Goal: Task Accomplishment & Management: Use online tool/utility

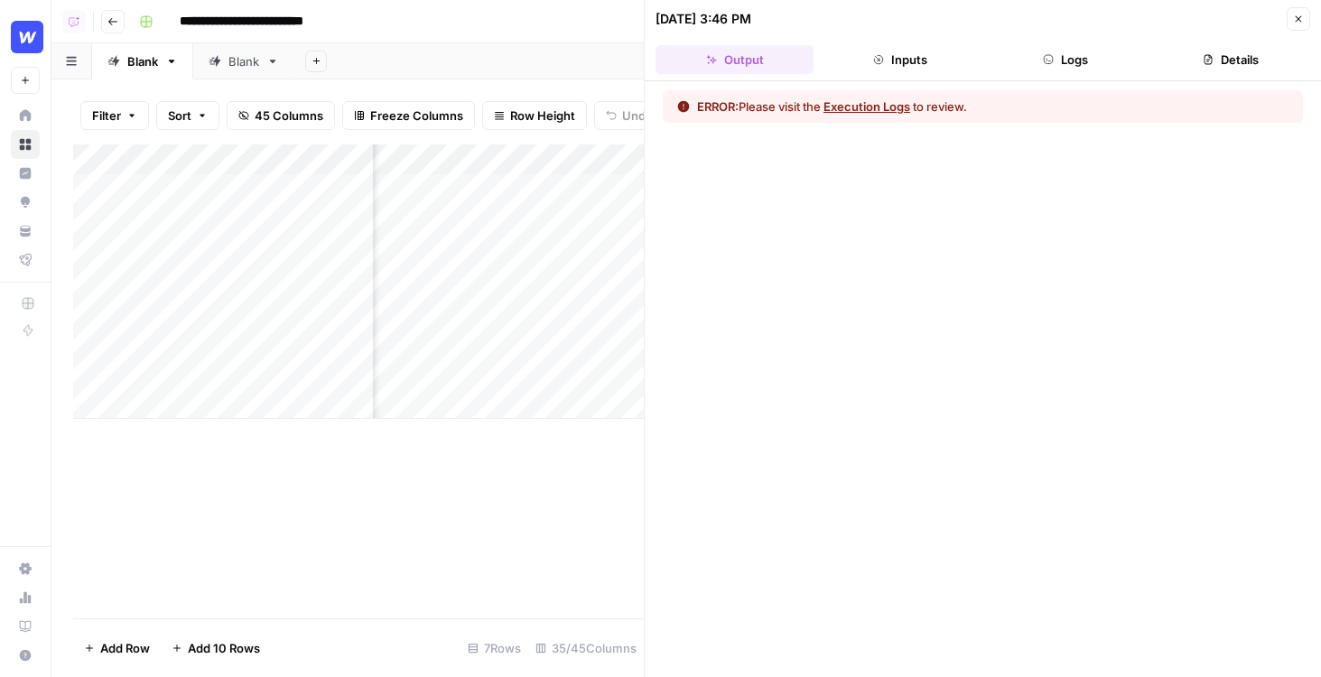
click at [1063, 55] on button "Logs" at bounding box center [1066, 59] width 158 height 29
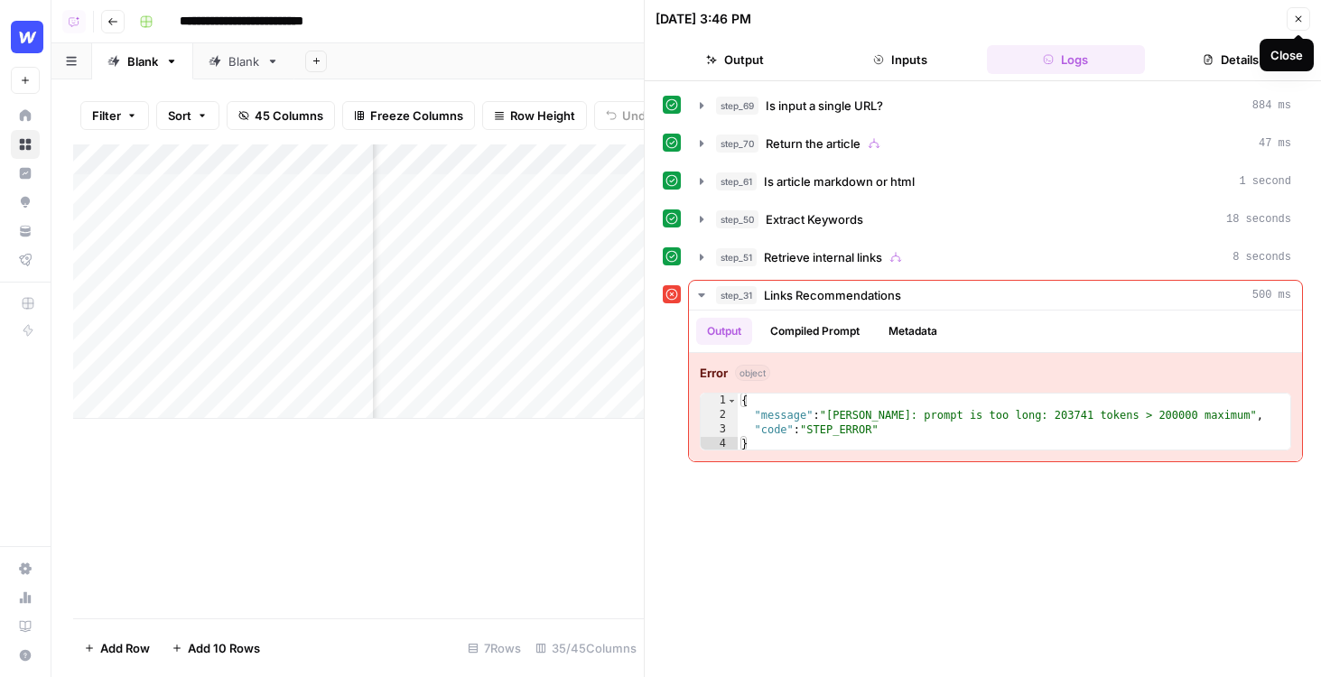
click at [1245, 70] on button "Details" at bounding box center [1231, 59] width 158 height 29
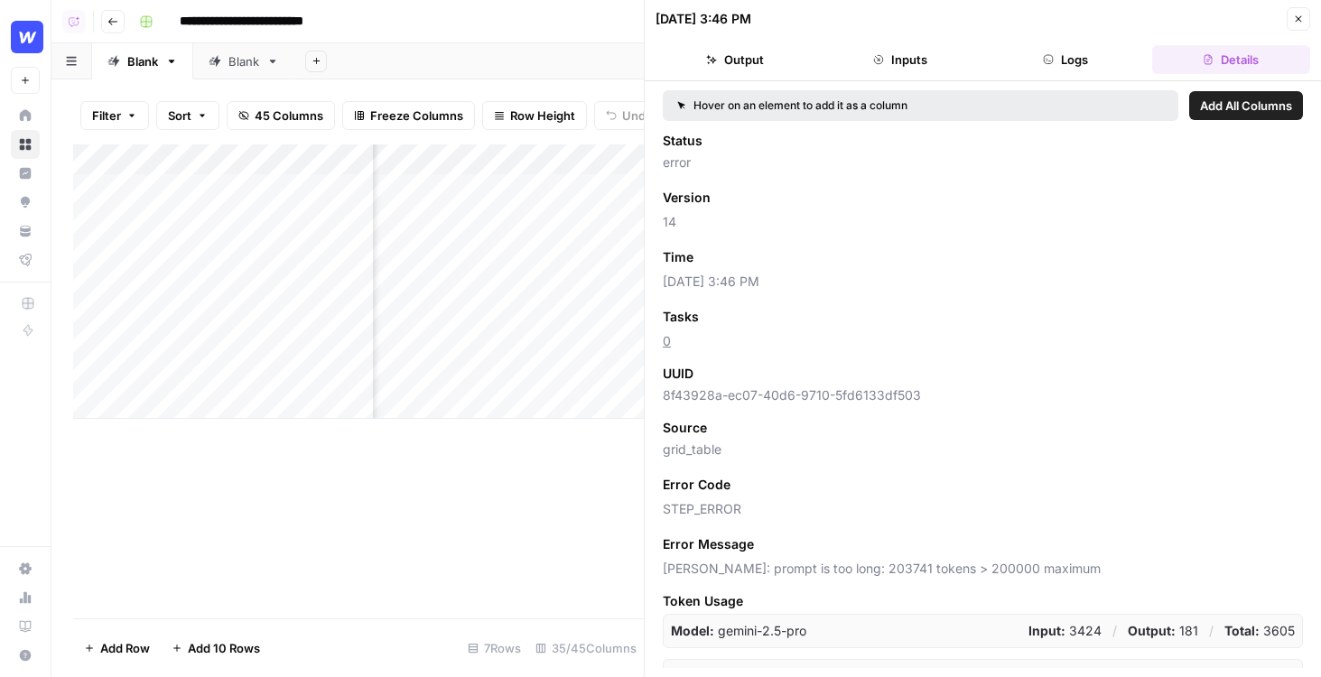
click at [1295, 20] on icon "button" at bounding box center [1298, 19] width 11 height 11
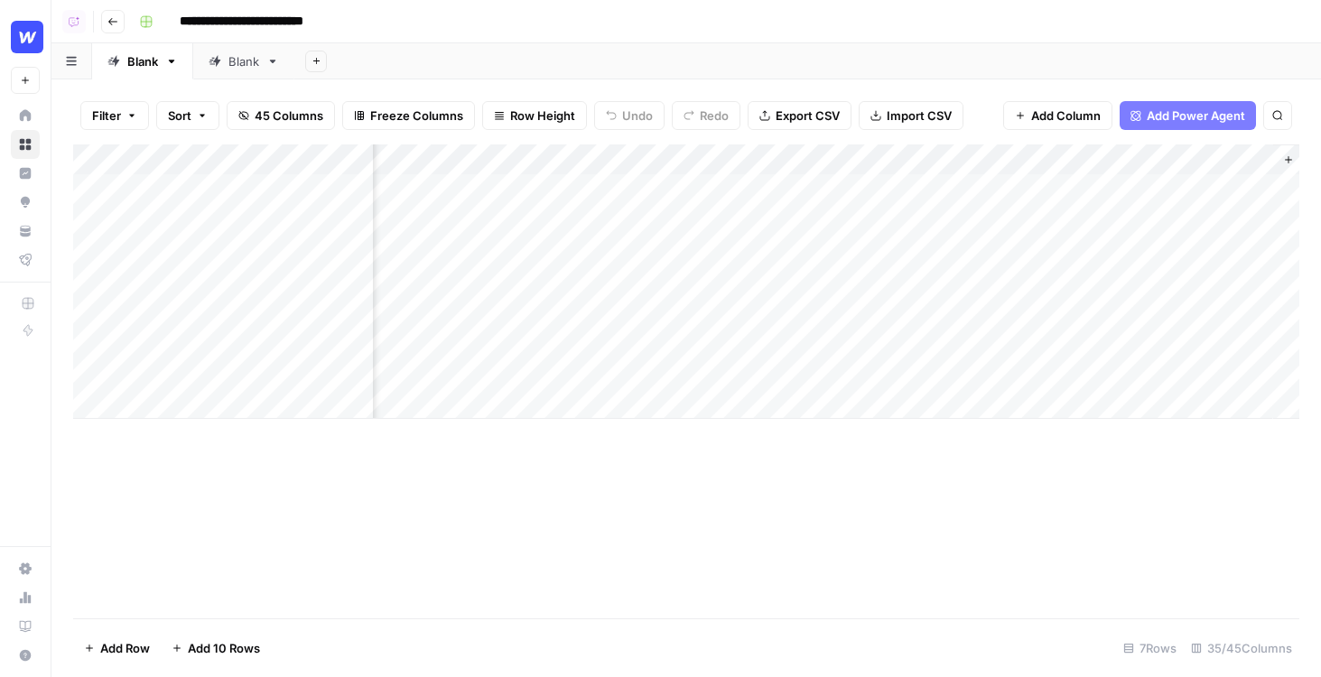
scroll to position [0, 5536]
click at [1034, 53] on div "Add Sheet" at bounding box center [807, 61] width 1026 height 36
click at [830, 190] on div "Add Column" at bounding box center [686, 281] width 1226 height 274
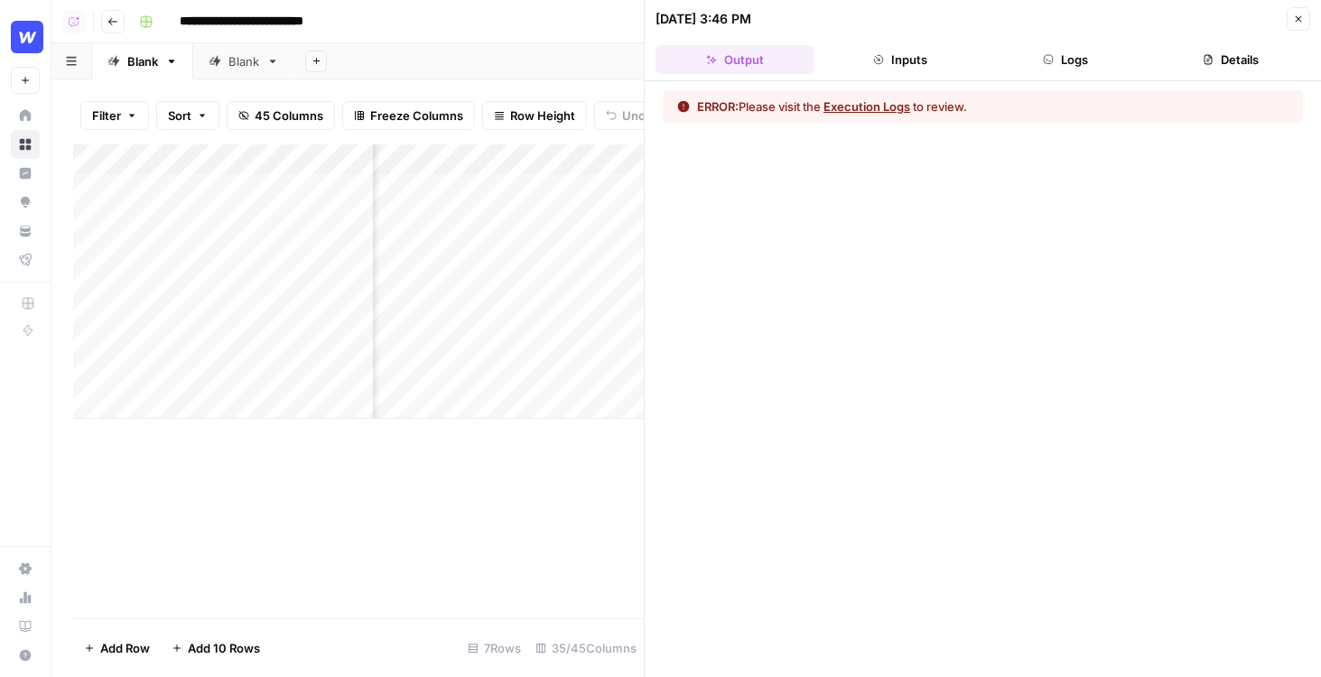
click at [1141, 60] on button "Logs" at bounding box center [1066, 59] width 158 height 29
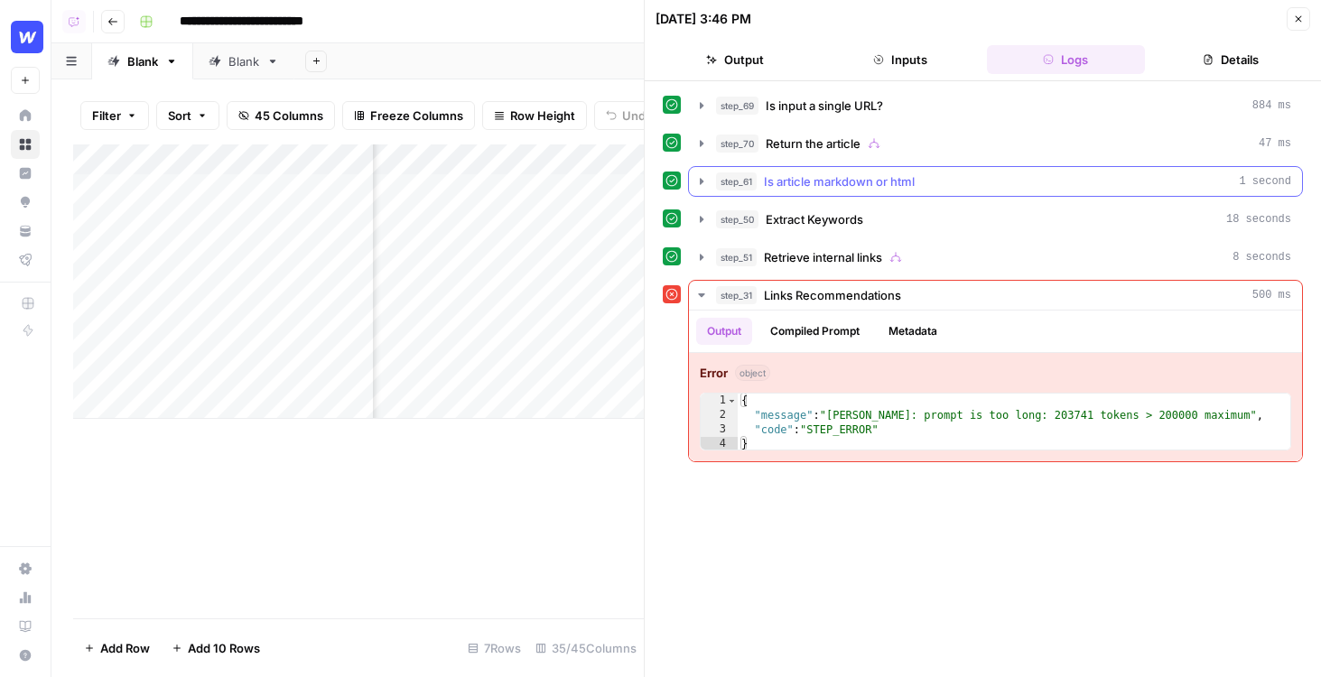
click at [809, 178] on span "Is article markdown or html" at bounding box center [839, 181] width 151 height 18
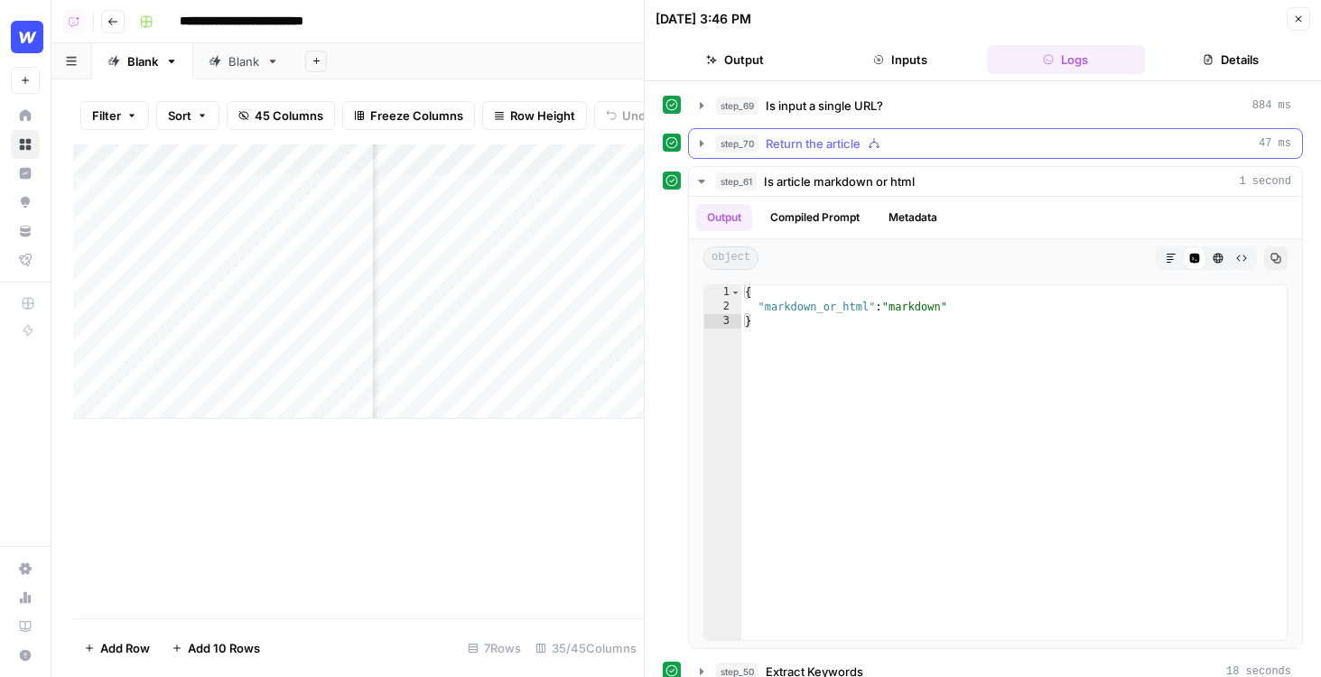
click at [802, 144] on span "Return the article" at bounding box center [813, 144] width 95 height 18
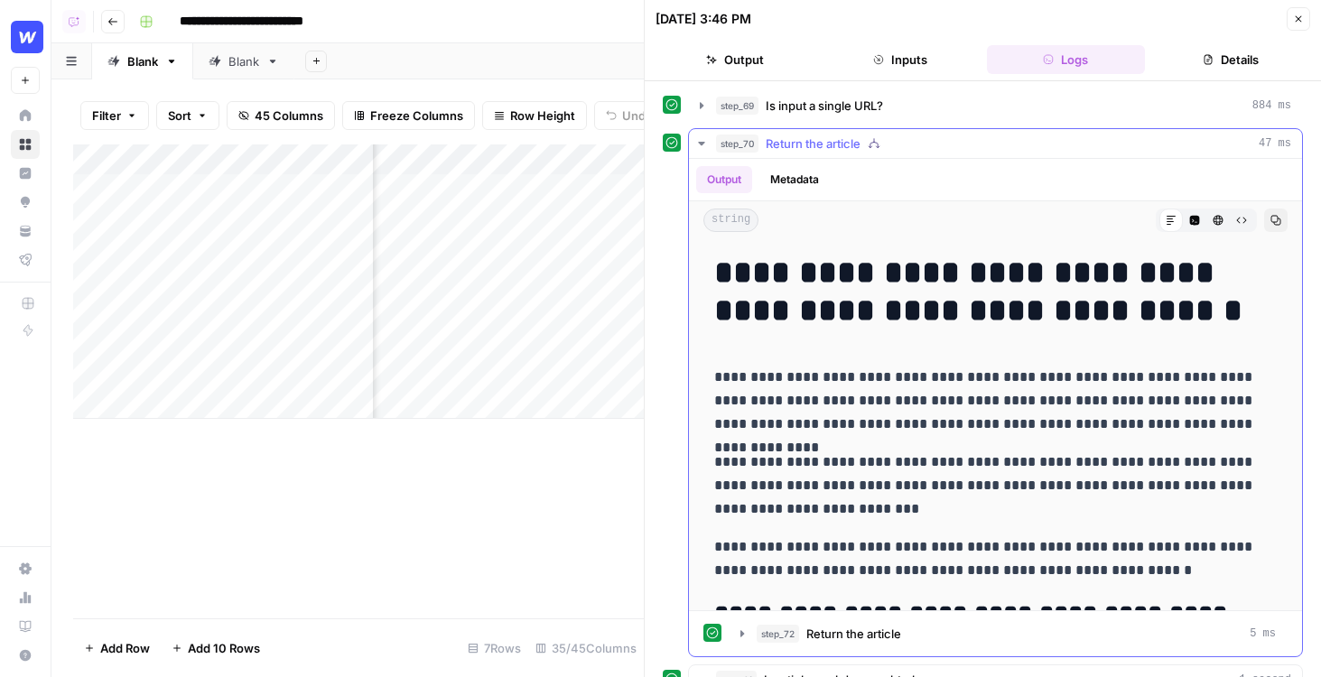
click at [802, 143] on span "Return the article" at bounding box center [813, 144] width 95 height 18
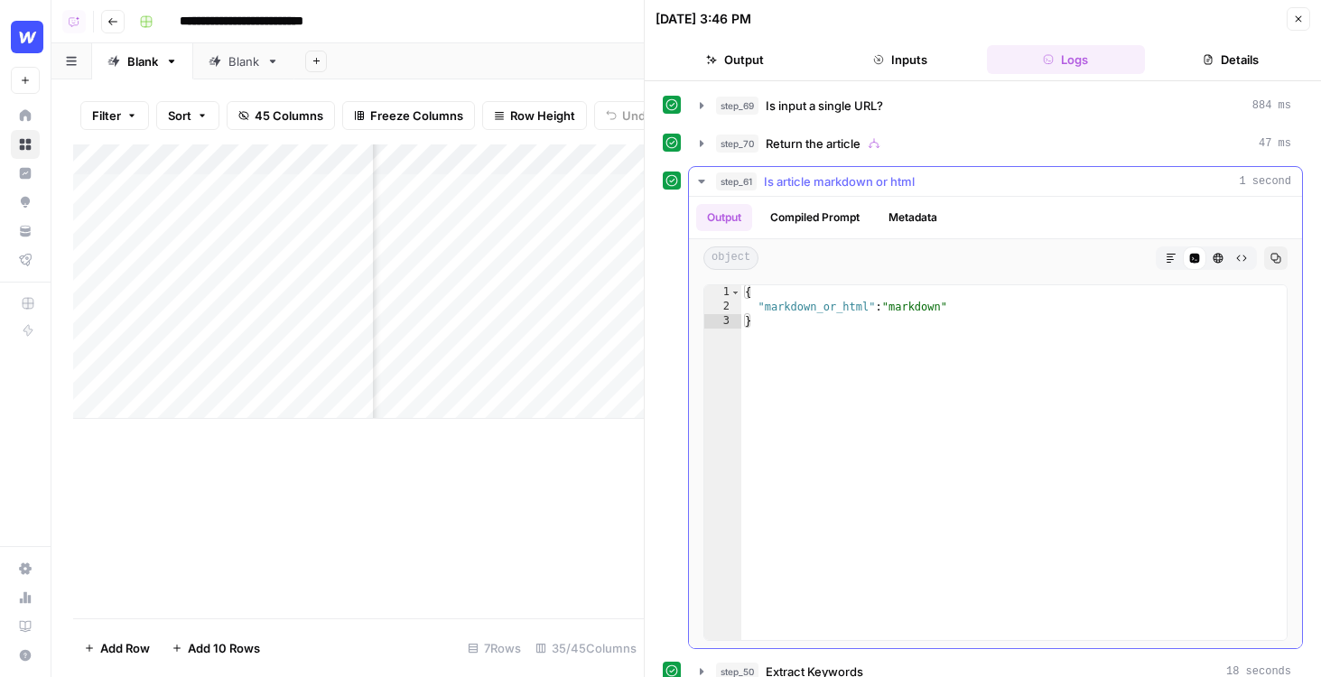
click at [806, 185] on span "Is article markdown or html" at bounding box center [839, 181] width 151 height 18
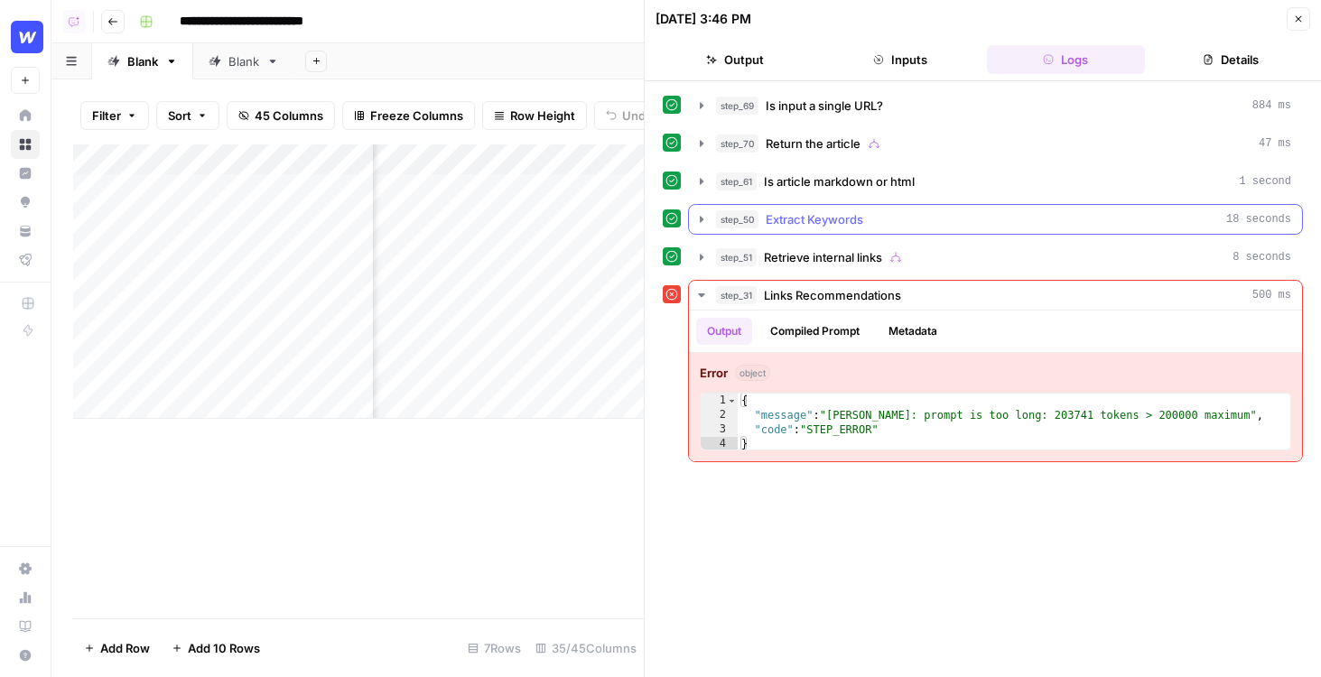
click at [806, 218] on span "Extract Keywords" at bounding box center [814, 219] width 97 height 18
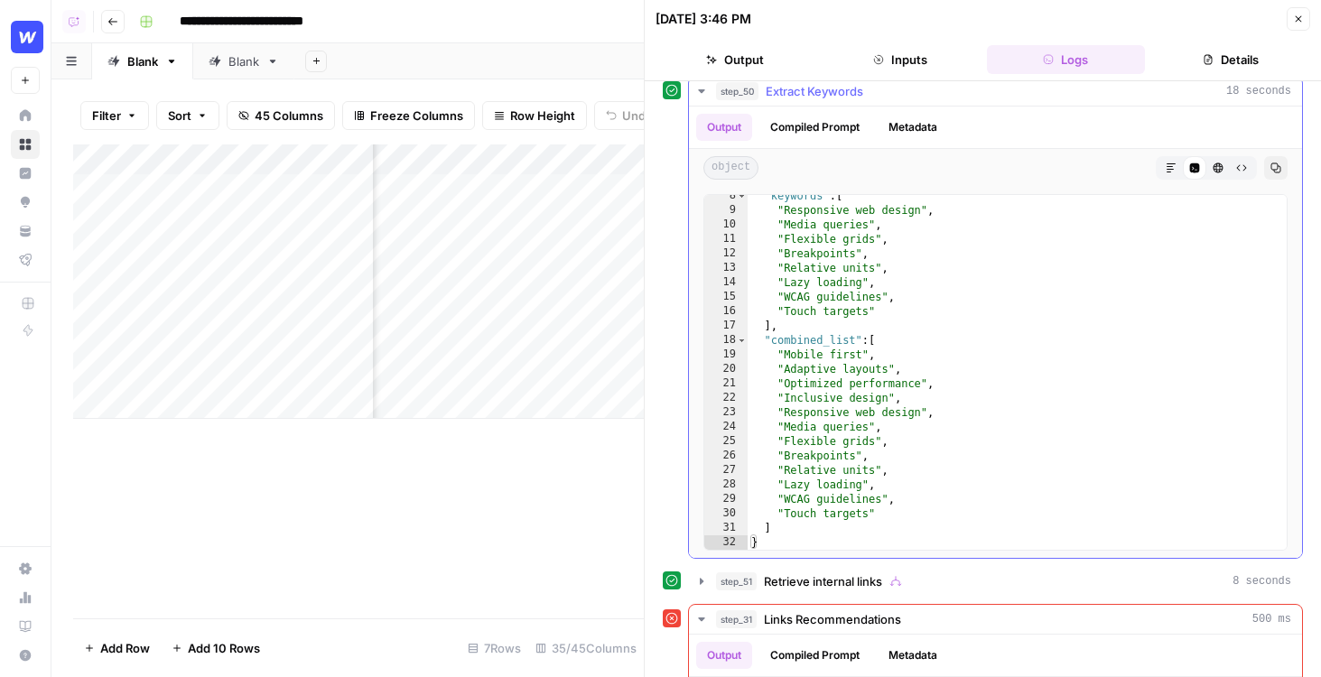
scroll to position [153, 0]
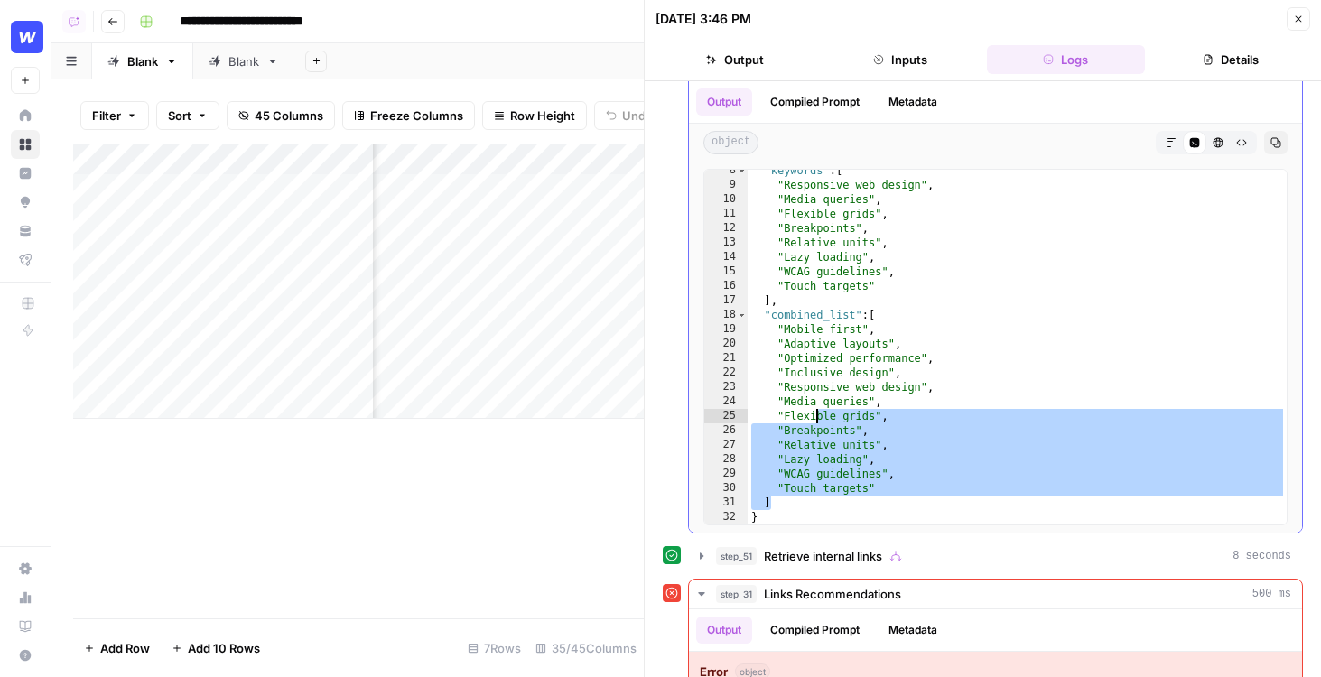
drag, startPoint x: 839, startPoint y: 497, endPoint x: 811, endPoint y: 403, distance: 98.0
click at [811, 403] on div ""keywords" : [ "Responsive web design" , "Media queries" , "Flexible grids" , "…" at bounding box center [1016, 355] width 539 height 384
type textarea "**********"
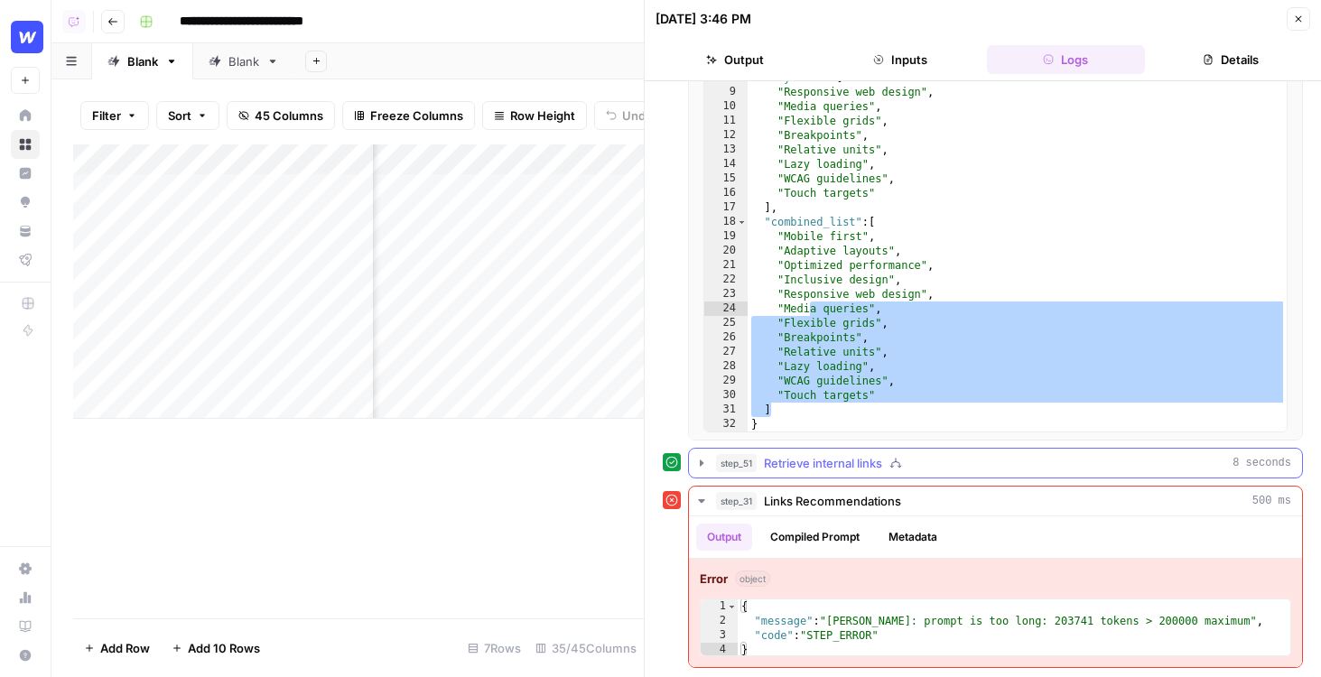
click at [817, 472] on button "step_51 Retrieve internal links 8 seconds" at bounding box center [995, 463] width 613 height 29
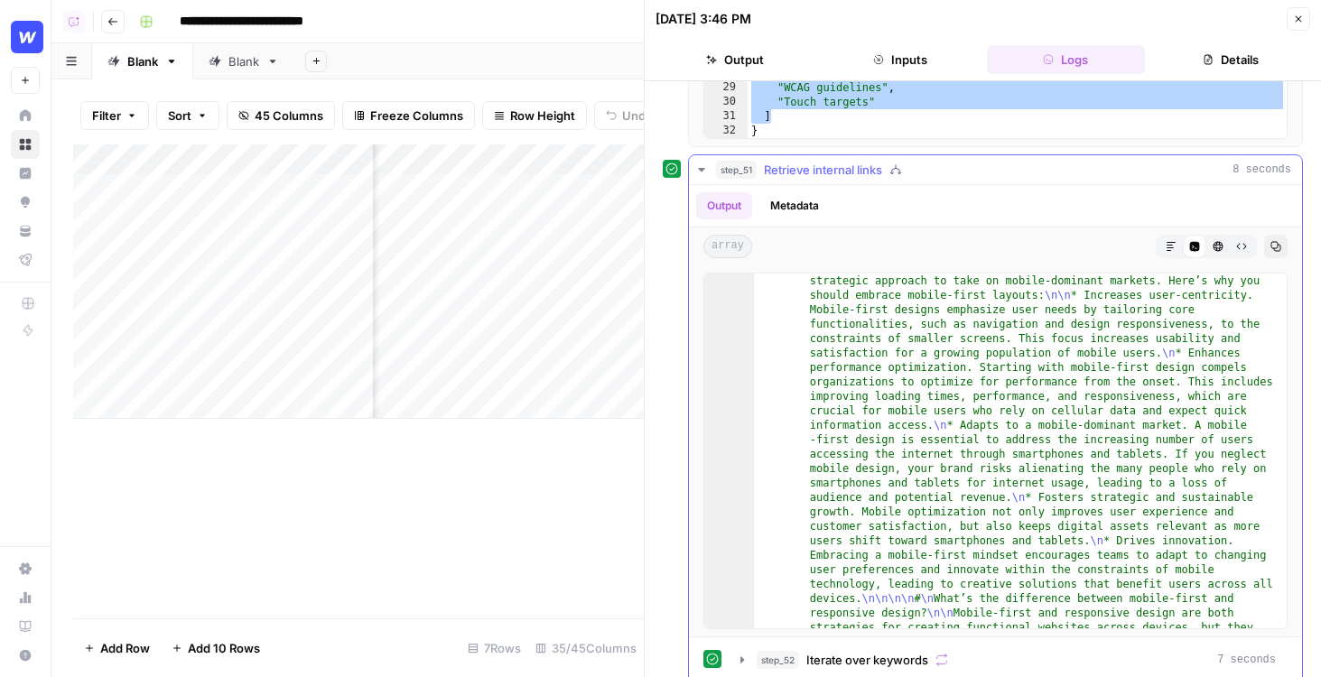
scroll to position [109, 0]
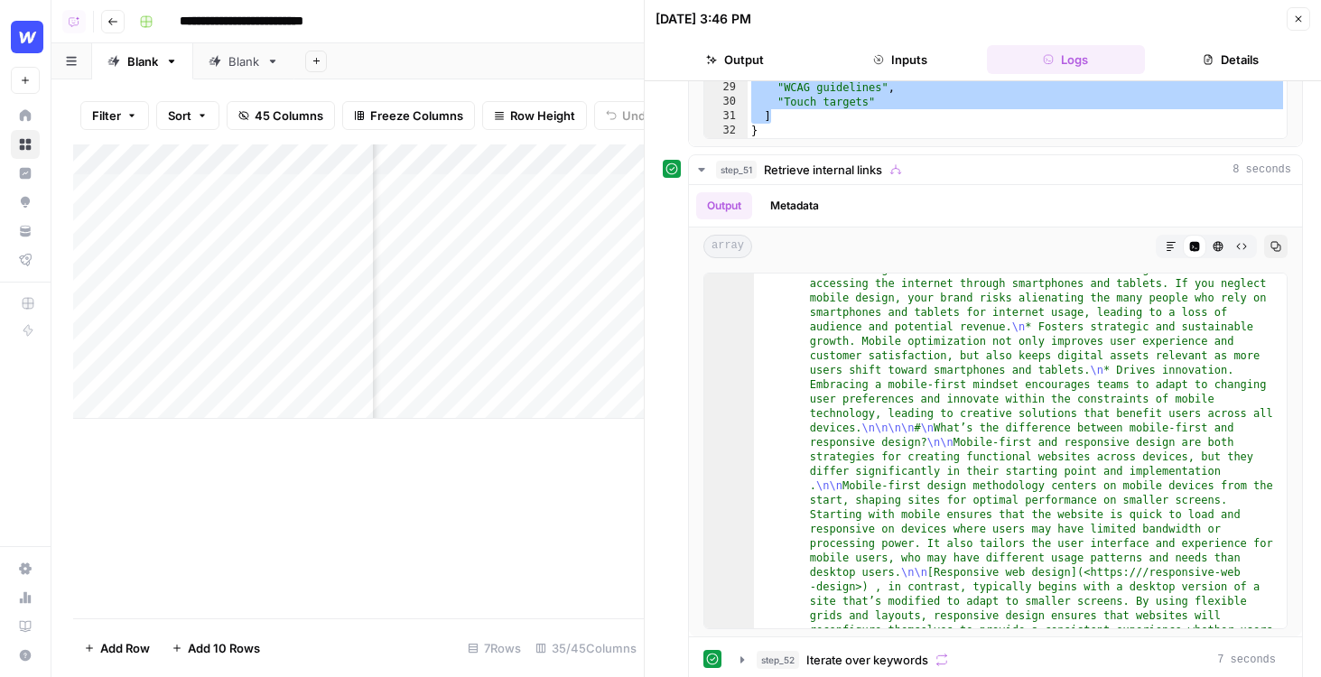
click at [1298, 23] on icon "button" at bounding box center [1298, 19] width 11 height 11
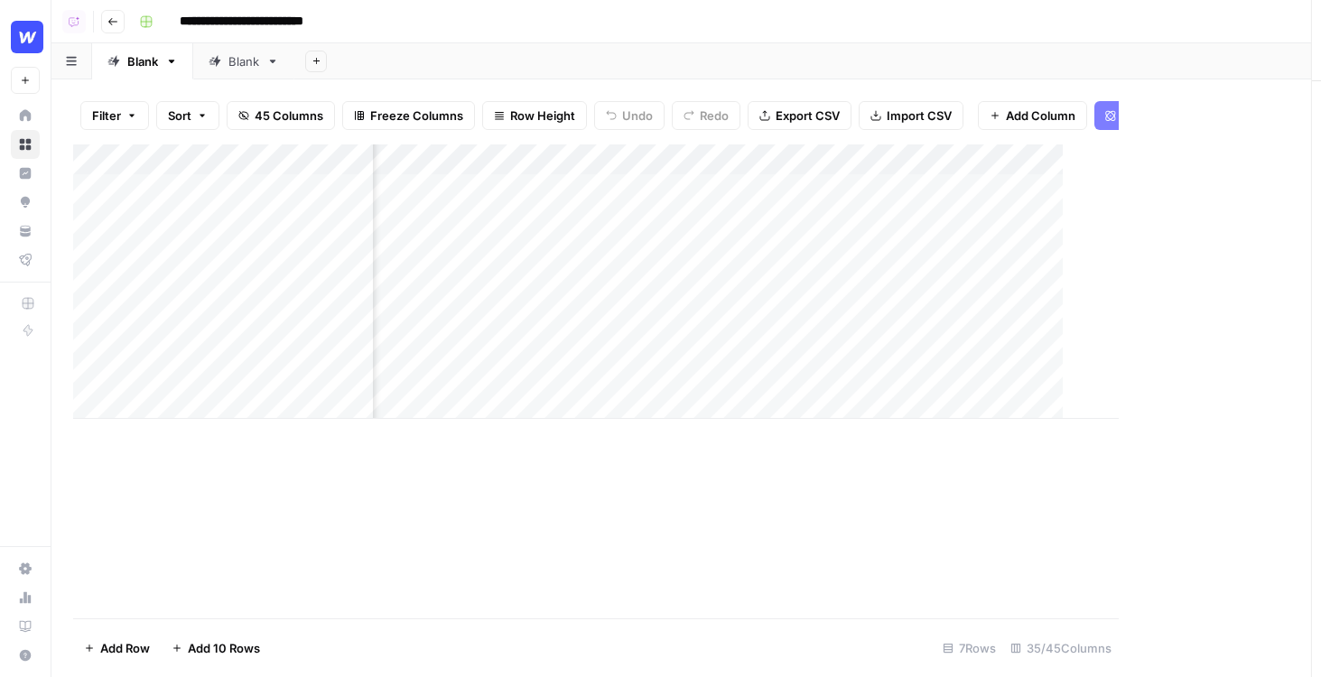
scroll to position [0, 5515]
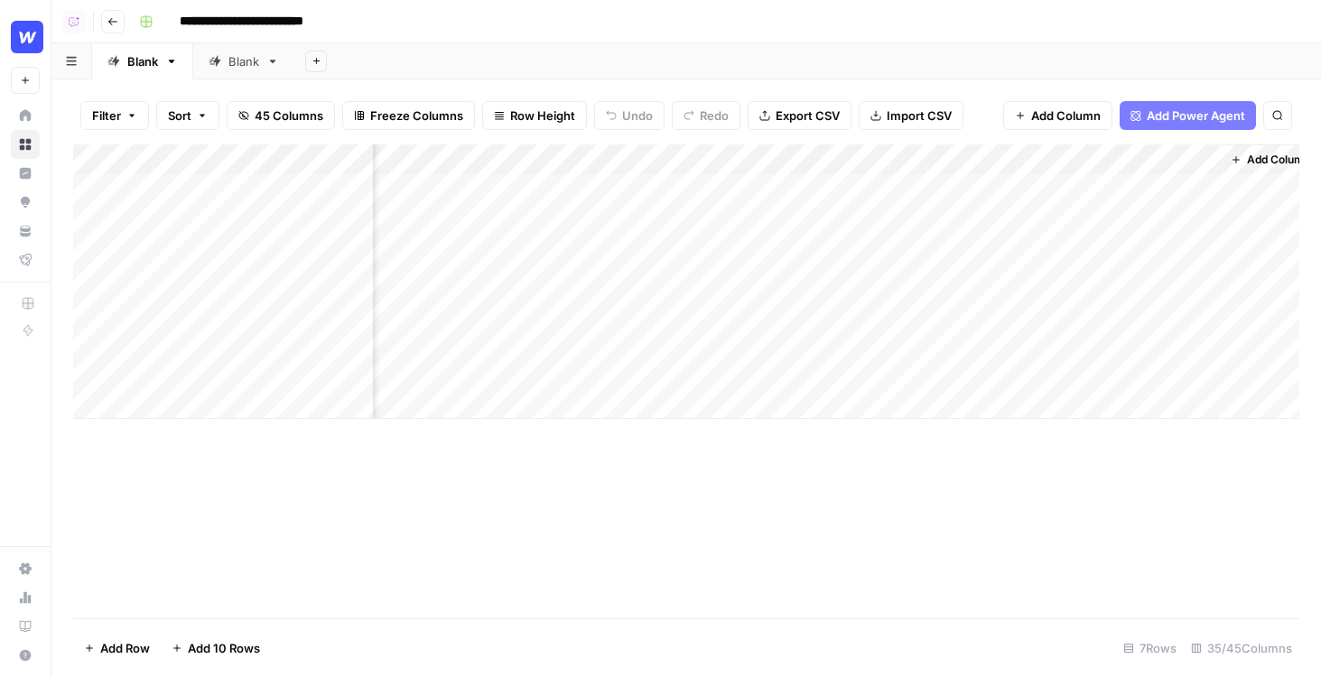
click at [750, 163] on div "Add Column" at bounding box center [686, 281] width 1226 height 274
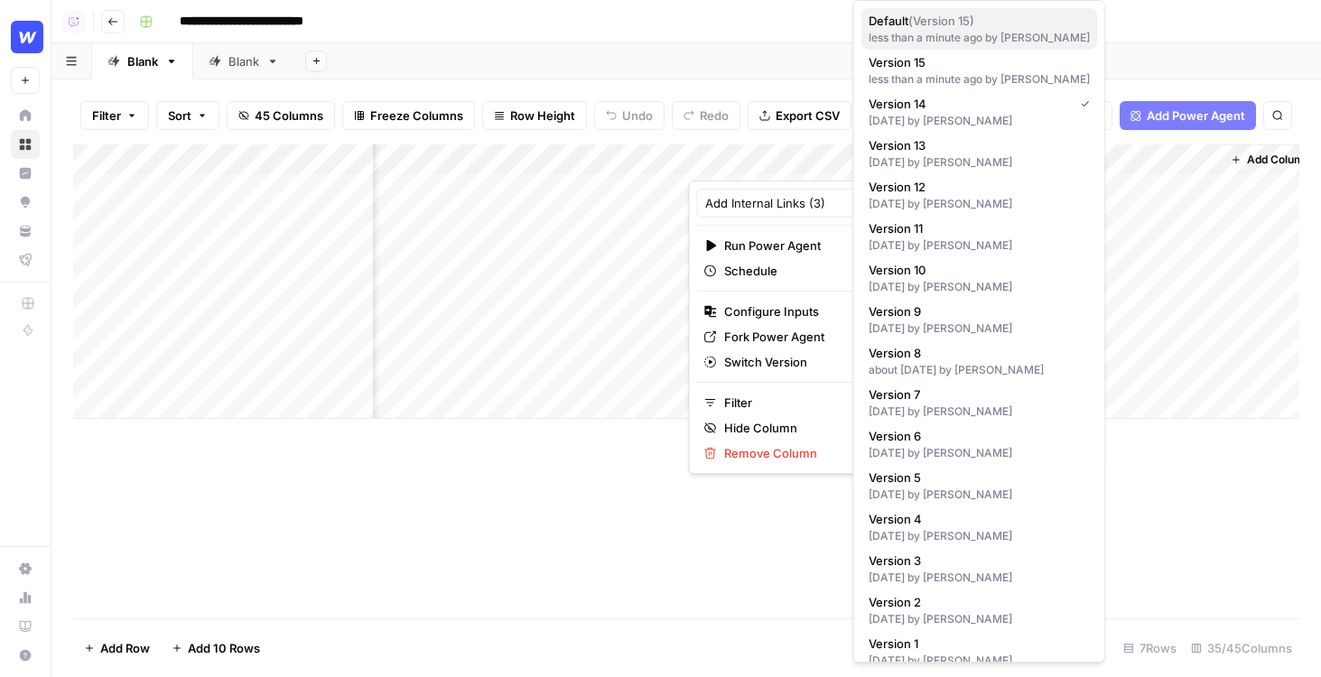
click at [983, 28] on span "Default ( Version 15 )" at bounding box center [975, 21] width 214 height 18
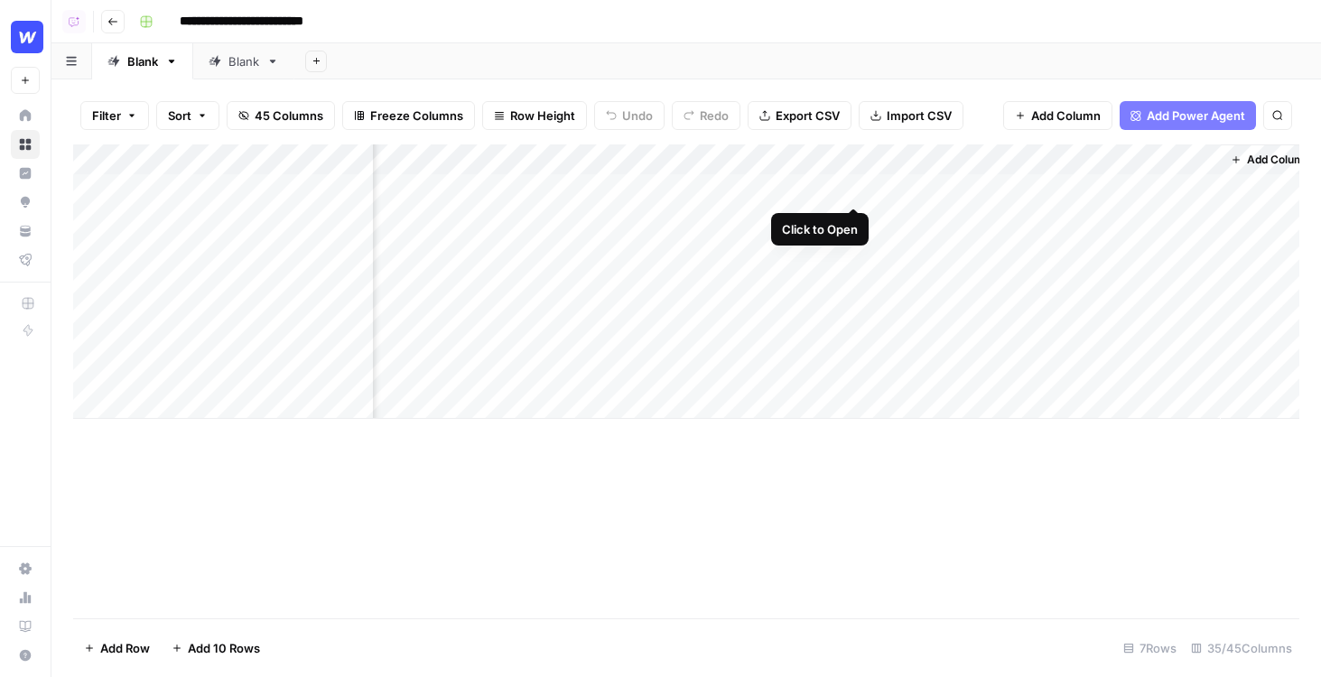
click at [819, 153] on div "Add Column" at bounding box center [686, 281] width 1226 height 274
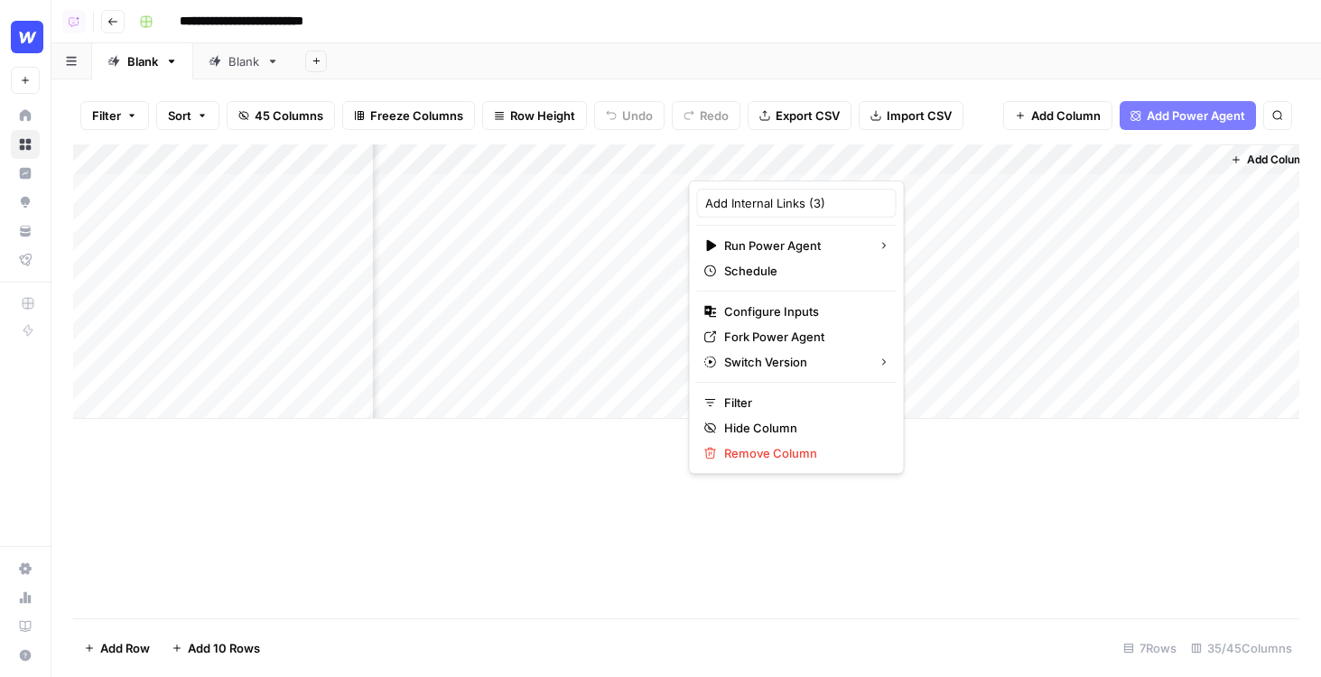
click at [745, 61] on div "Add Sheet" at bounding box center [807, 61] width 1026 height 36
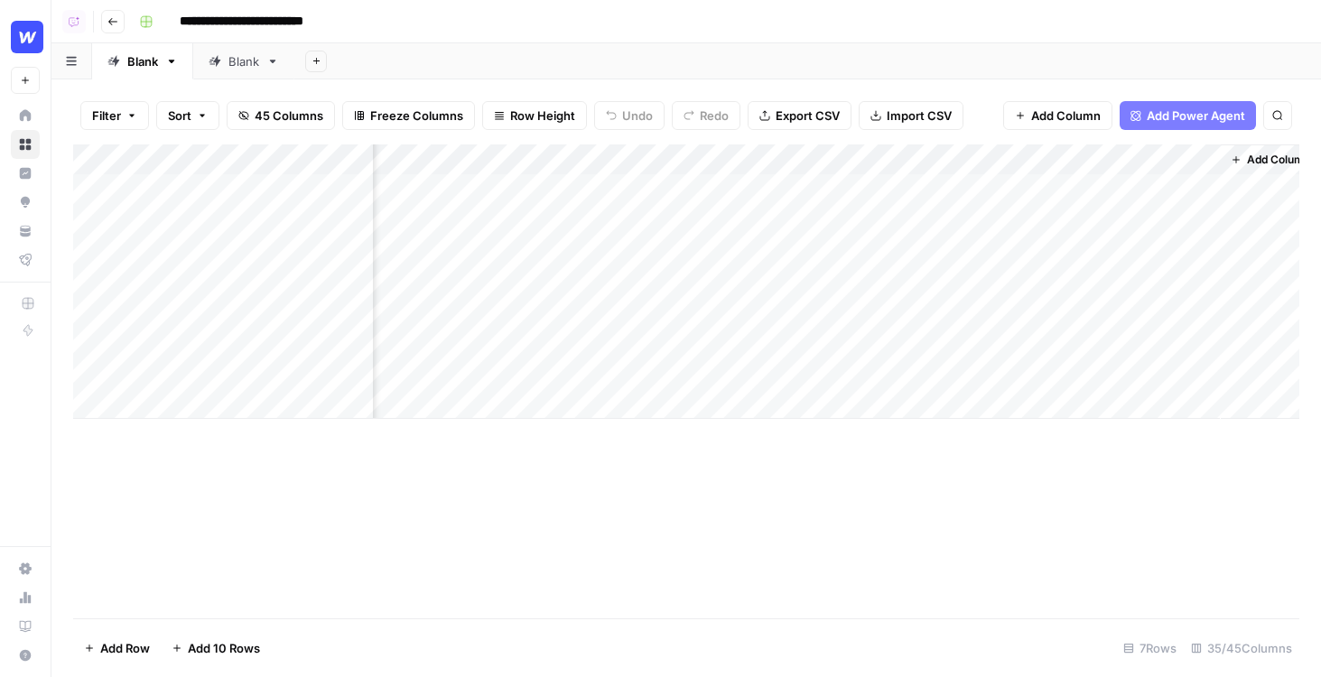
click at [877, 193] on div "Add Column" at bounding box center [686, 281] width 1226 height 274
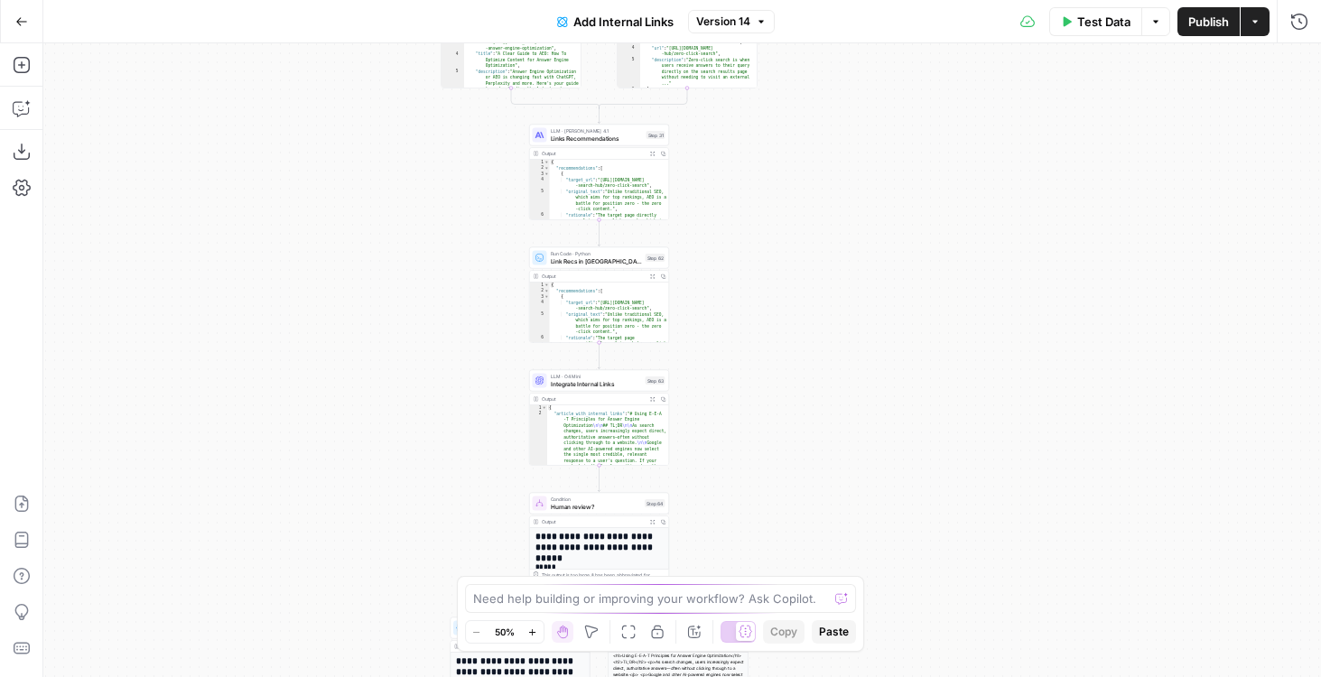
drag, startPoint x: 994, startPoint y: 421, endPoint x: 911, endPoint y: 86, distance: 345.1
click at [911, 86] on div "**********" at bounding box center [681, 360] width 1277 height 634
drag, startPoint x: 845, startPoint y: 295, endPoint x: 924, endPoint y: 7, distance: 298.7
click at [924, 7] on div "**********" at bounding box center [660, 338] width 1321 height 677
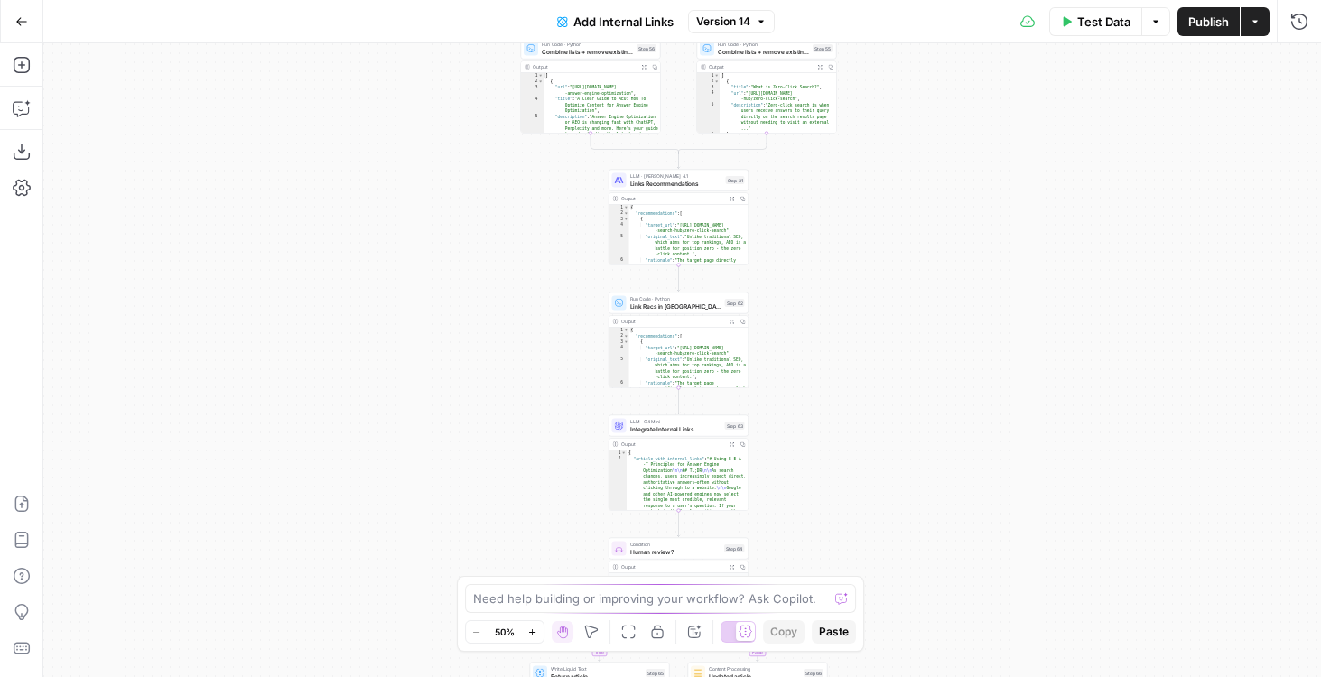
drag, startPoint x: 851, startPoint y: 204, endPoint x: 851, endPoint y: 563, distance: 359.3
click at [851, 562] on div "**********" at bounding box center [681, 360] width 1277 height 634
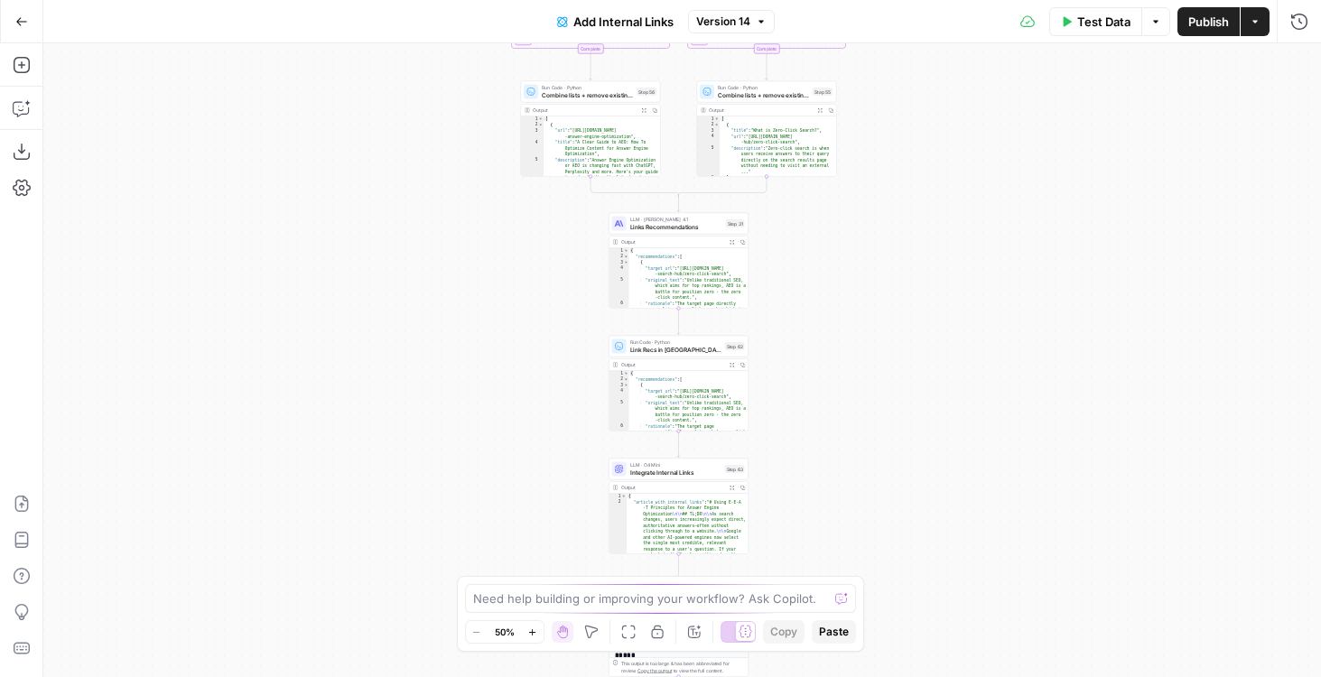
drag, startPoint x: 949, startPoint y: 212, endPoint x: 949, endPoint y: 443, distance: 231.1
click at [949, 443] on div "**********" at bounding box center [681, 360] width 1277 height 634
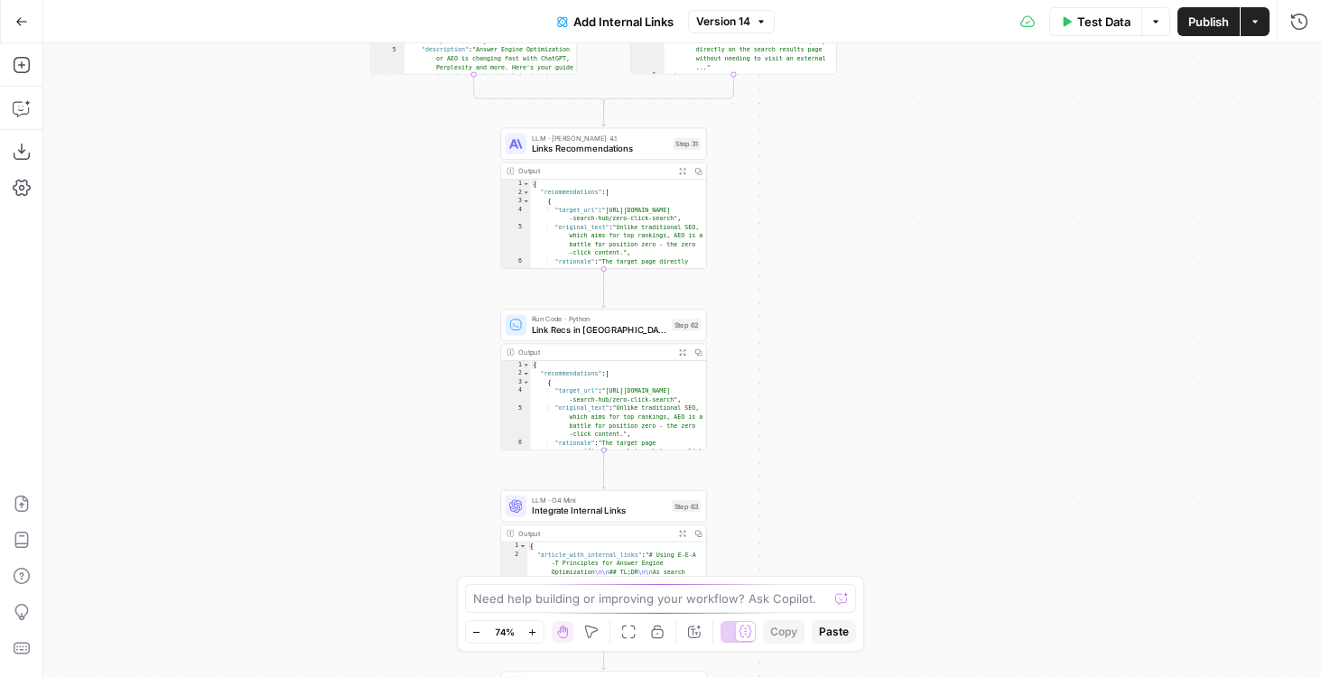
drag, startPoint x: 891, startPoint y: 317, endPoint x: 905, endPoint y: 190, distance: 128.1
click at [905, 190] on div "**********" at bounding box center [681, 360] width 1277 height 634
click at [550, 147] on span "Links Recommendations" at bounding box center [599, 148] width 135 height 14
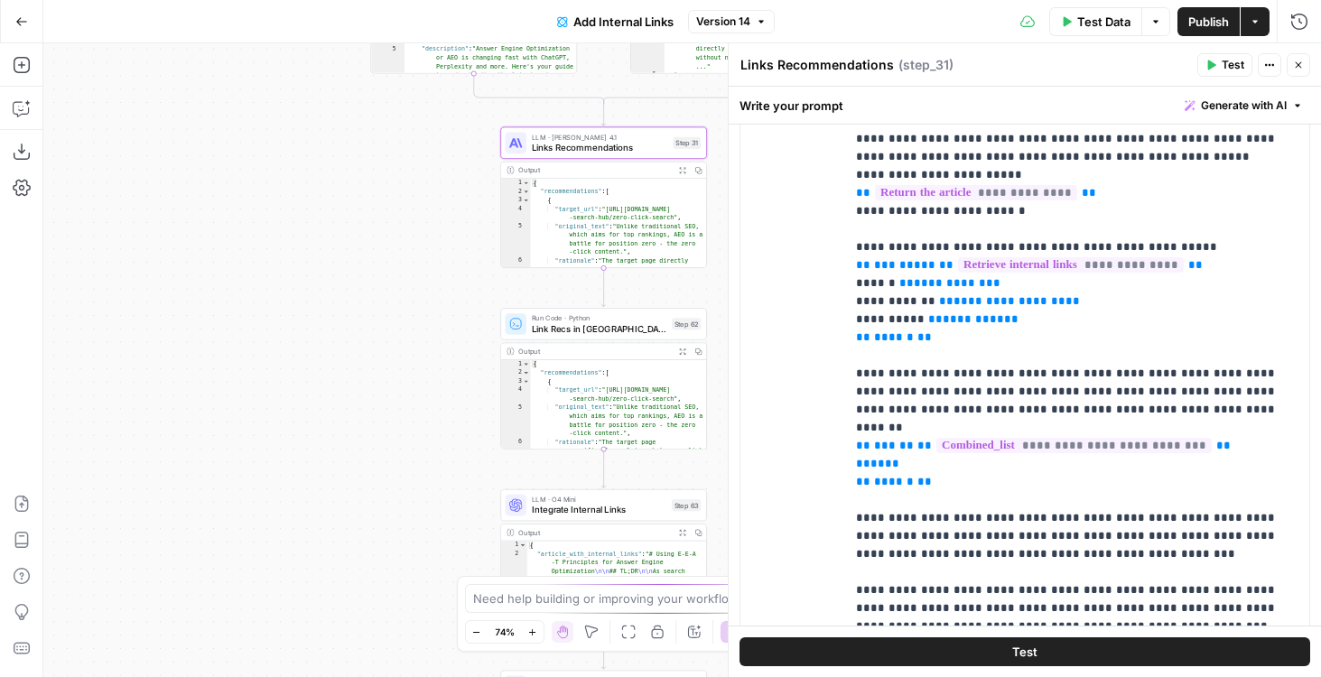
scroll to position [571, 0]
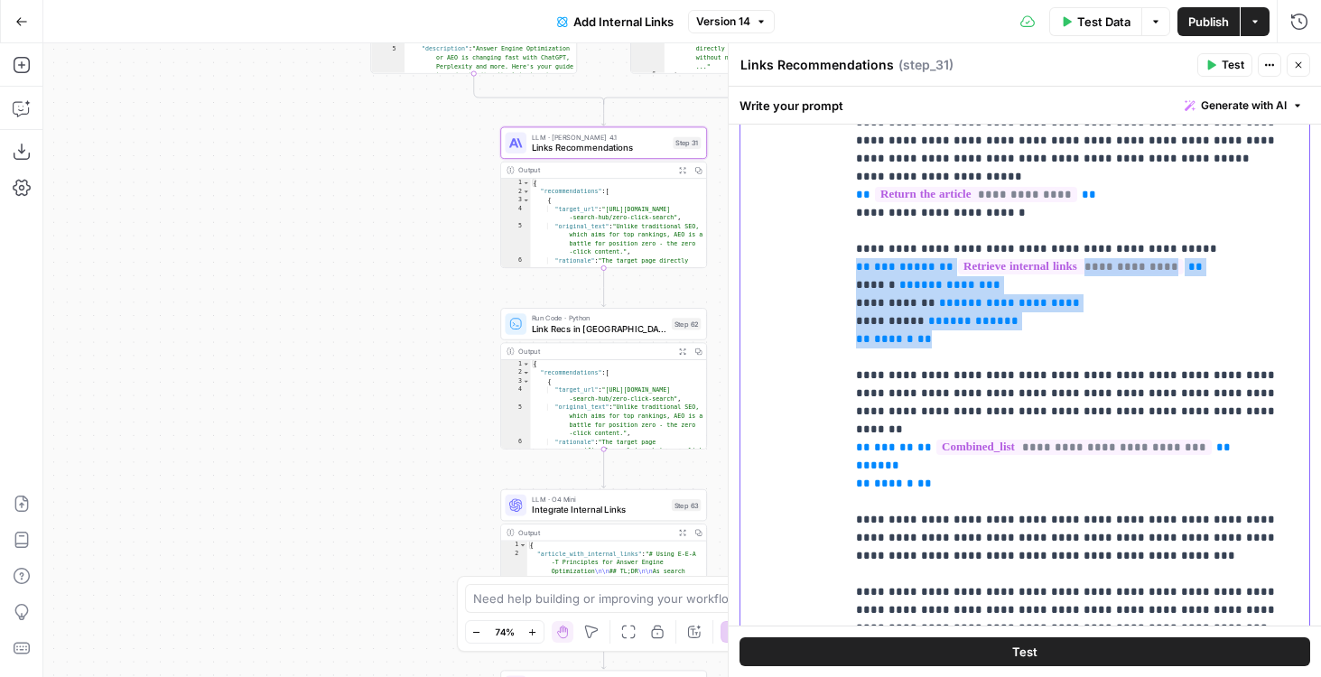
drag, startPoint x: 935, startPoint y: 328, endPoint x: 812, endPoint y: 248, distance: 146.2
click at [812, 249] on div "**********" at bounding box center [1024, 405] width 569 height 778
copy p "**********"
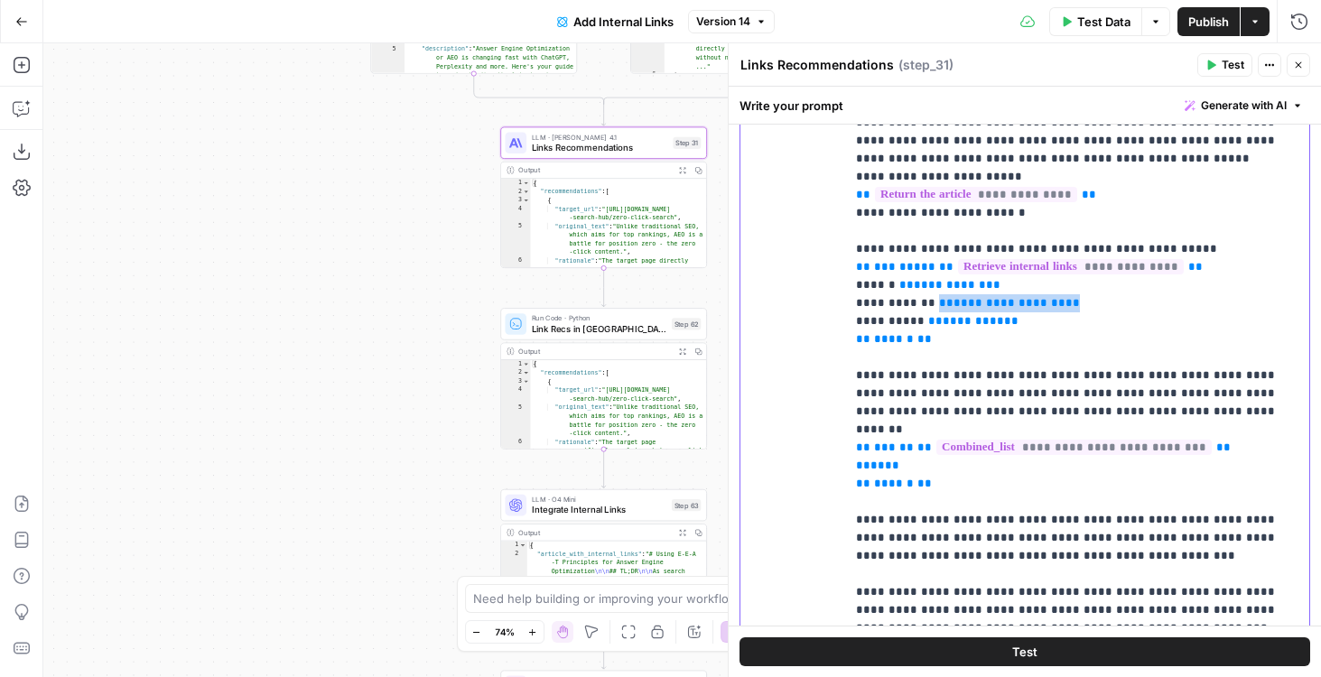
drag, startPoint x: 1060, startPoint y: 286, endPoint x: 924, endPoint y: 285, distance: 135.4
click at [1210, 14] on span "Publish" at bounding box center [1208, 22] width 41 height 18
